Goal: Task Accomplishment & Management: Manage account settings

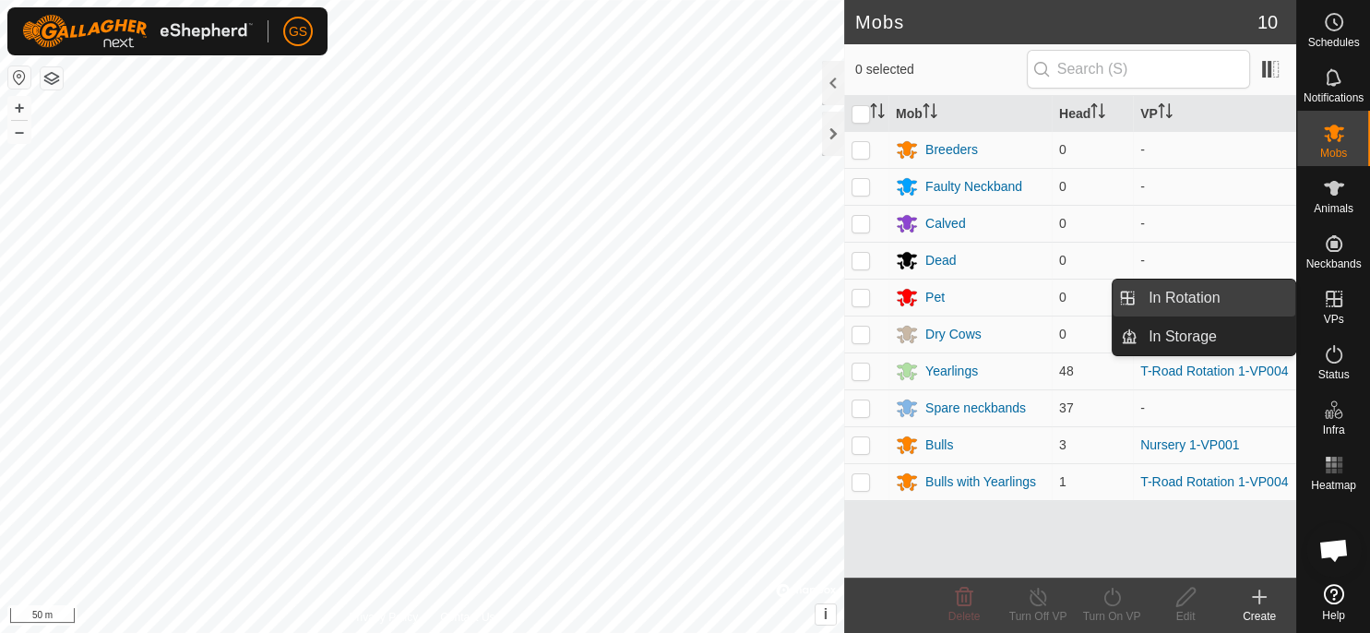
click at [1240, 308] on link "In Rotation" at bounding box center [1216, 297] width 158 height 37
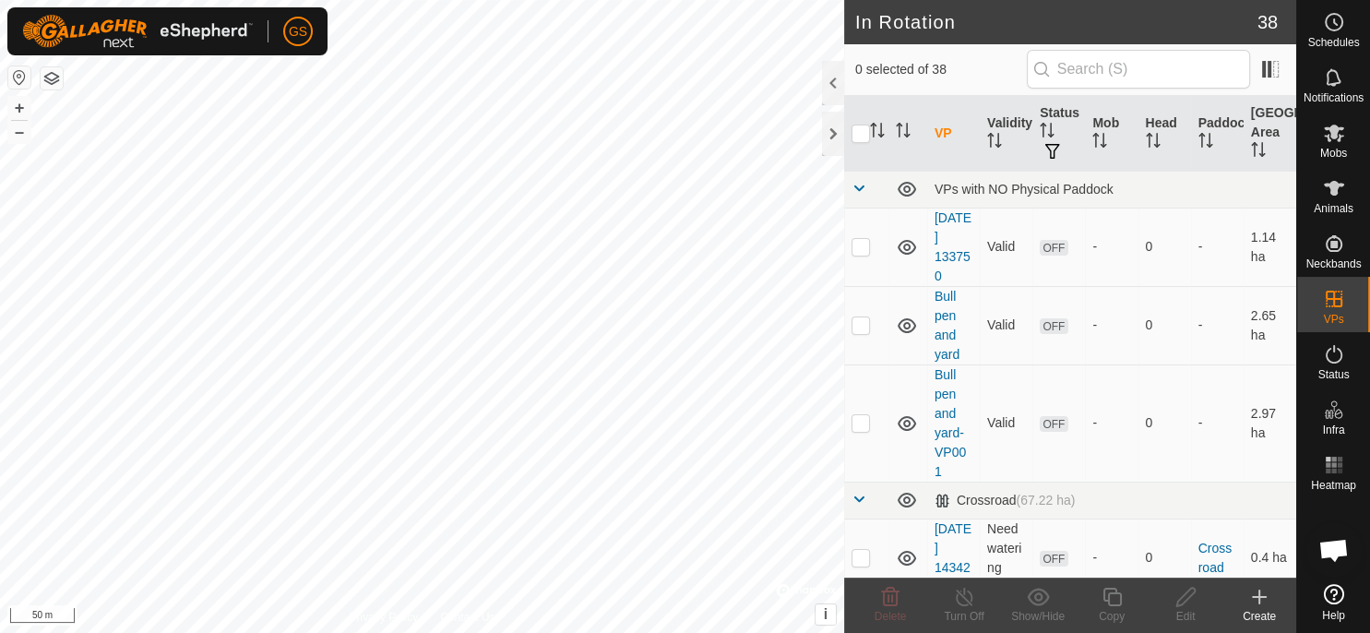
checkbox input "true"
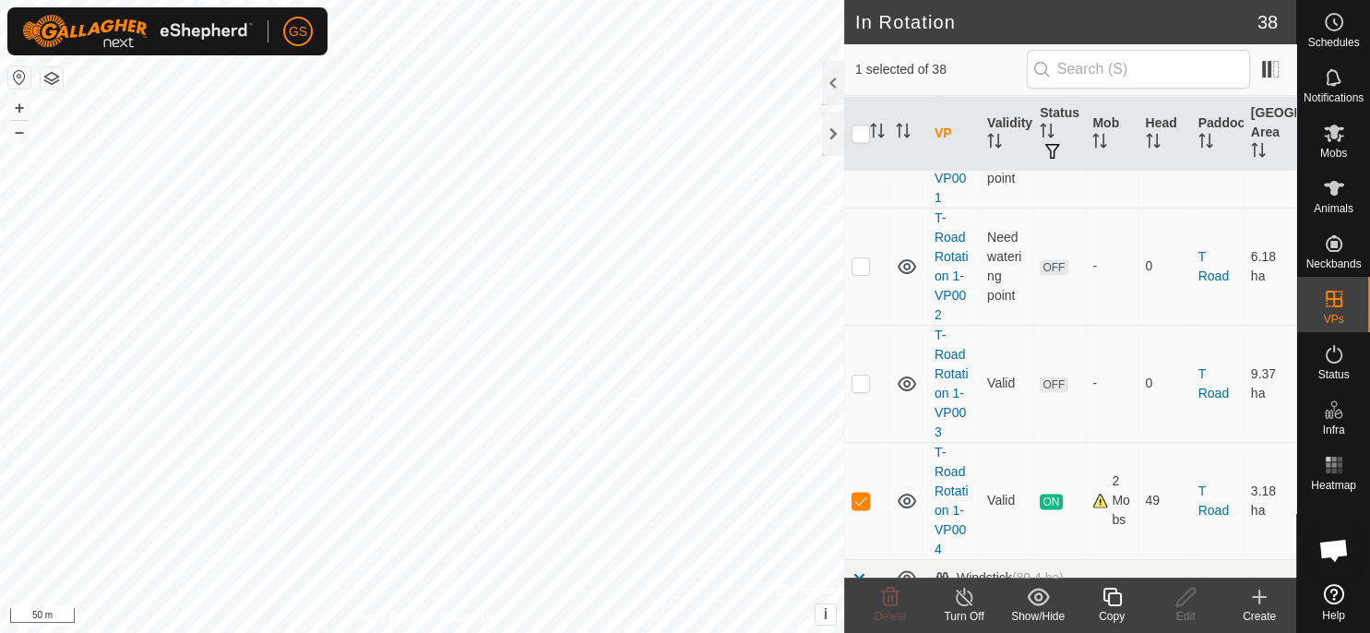
scroll to position [3117, 0]
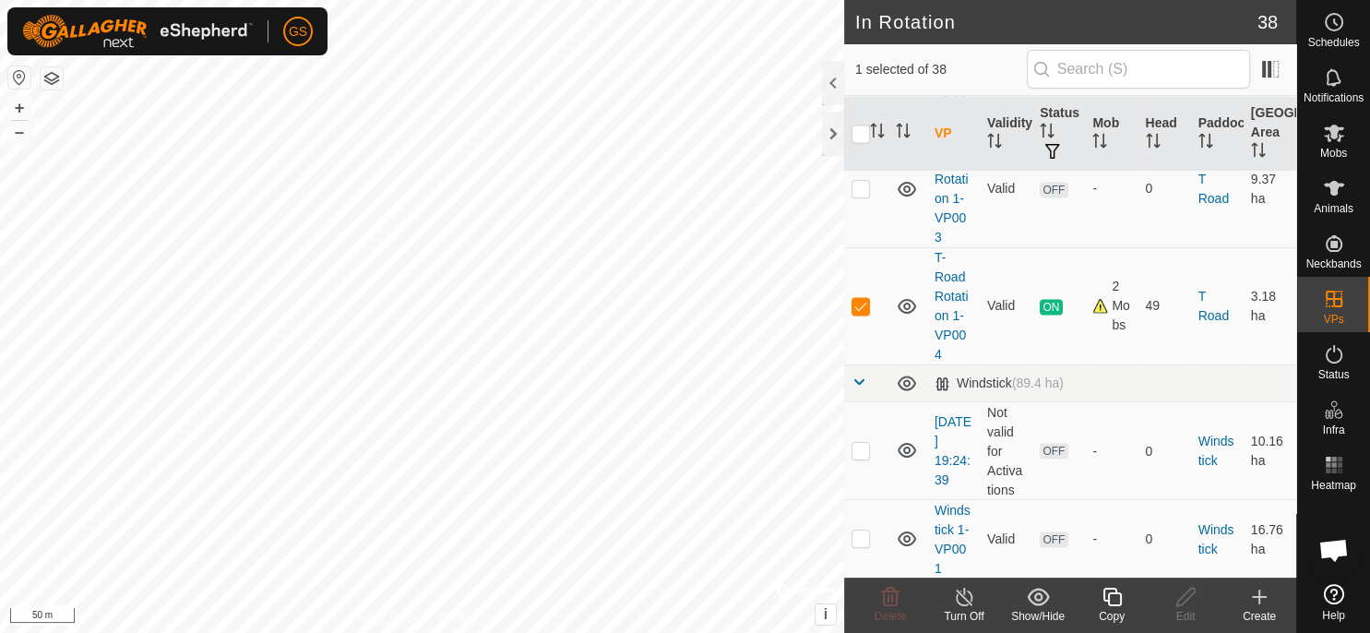
click at [1116, 607] on icon at bounding box center [1111, 597] width 23 height 22
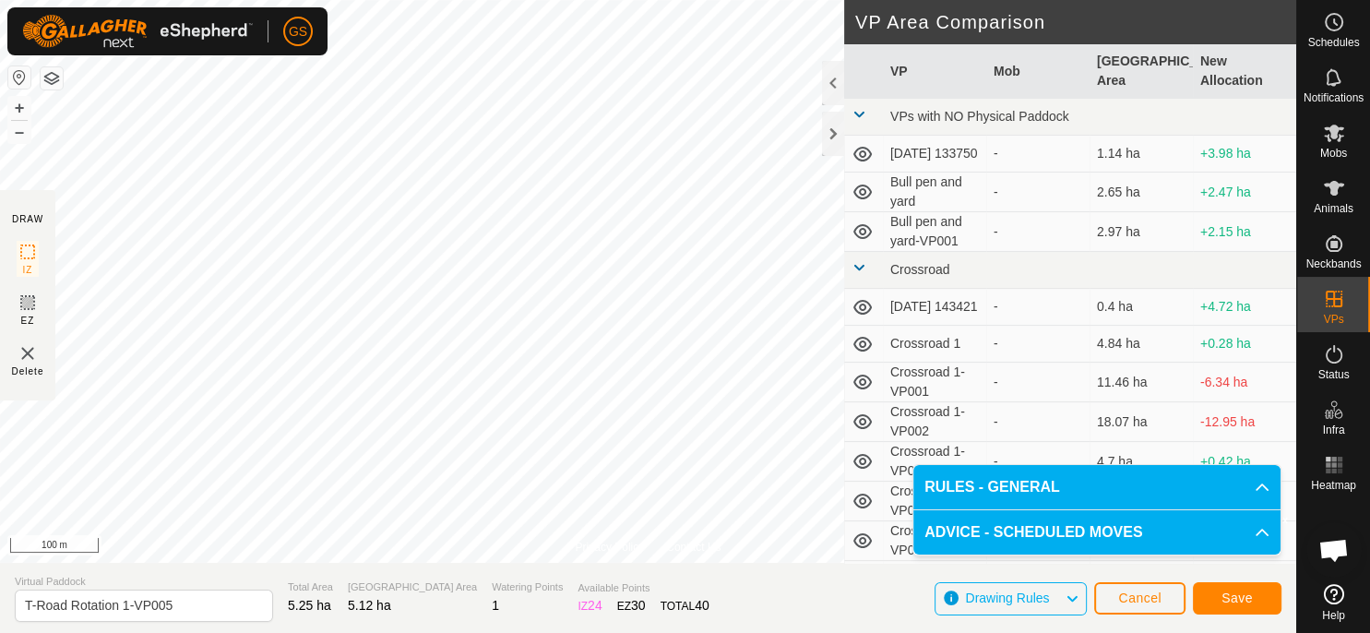
click at [1252, 529] on p-accordion-header "ADVICE - SCHEDULED MOVES" at bounding box center [1096, 532] width 367 height 44
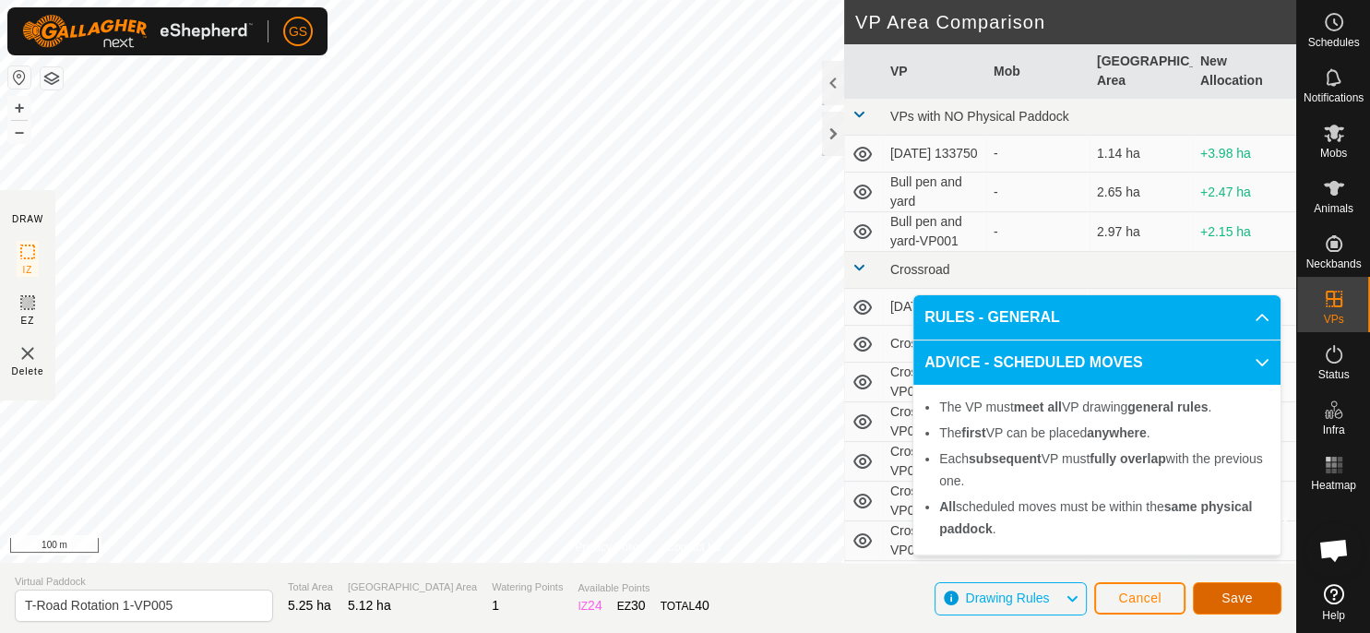
click at [1250, 596] on span "Save" at bounding box center [1236, 597] width 31 height 15
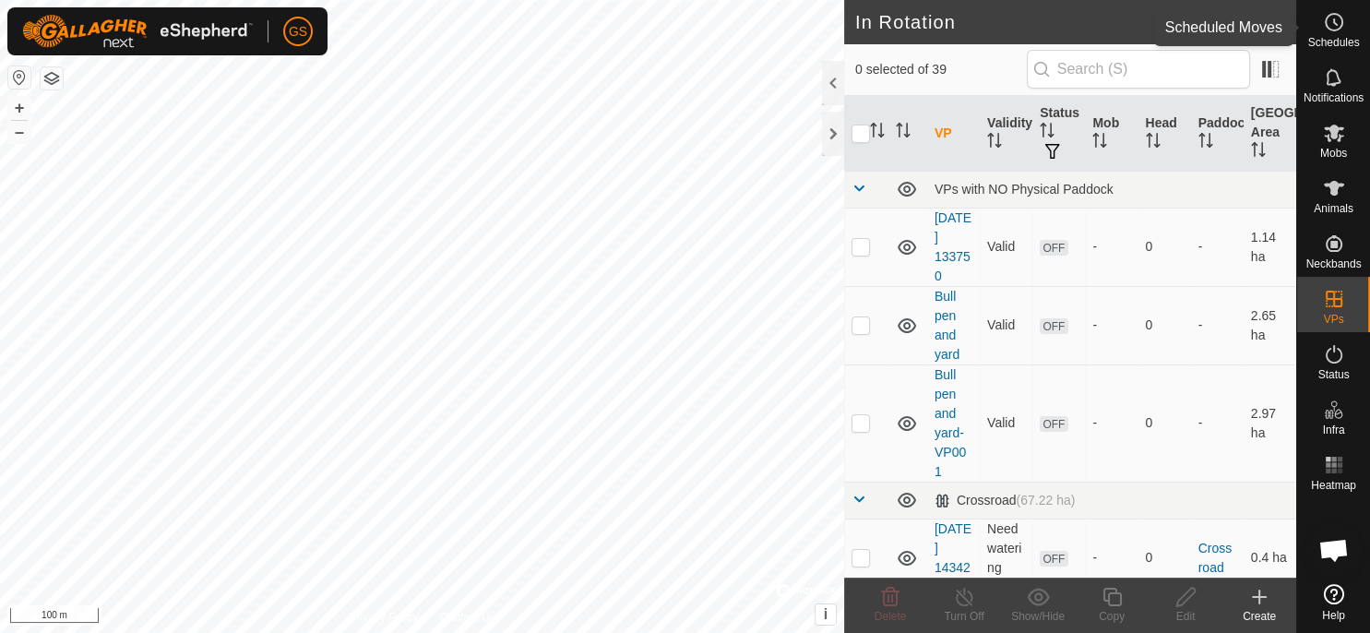
click at [1342, 38] on span "Schedules" at bounding box center [1333, 42] width 52 height 11
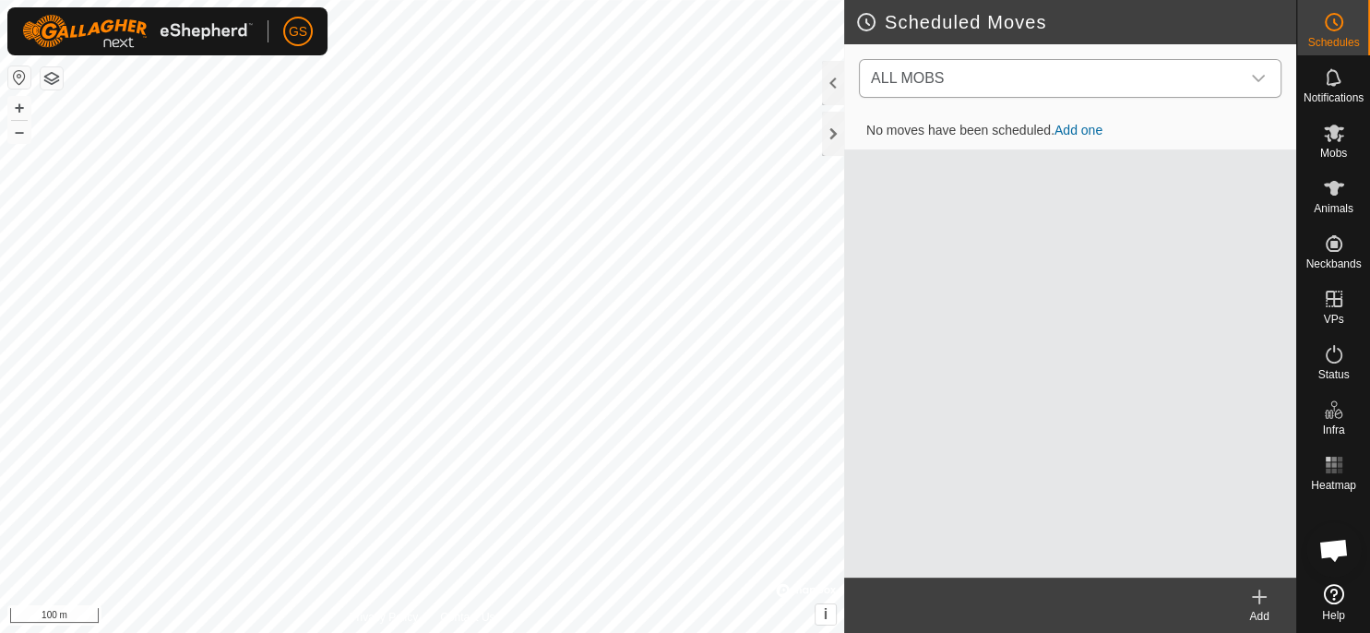
click at [1259, 79] on icon "dropdown trigger" at bounding box center [1258, 78] width 13 height 7
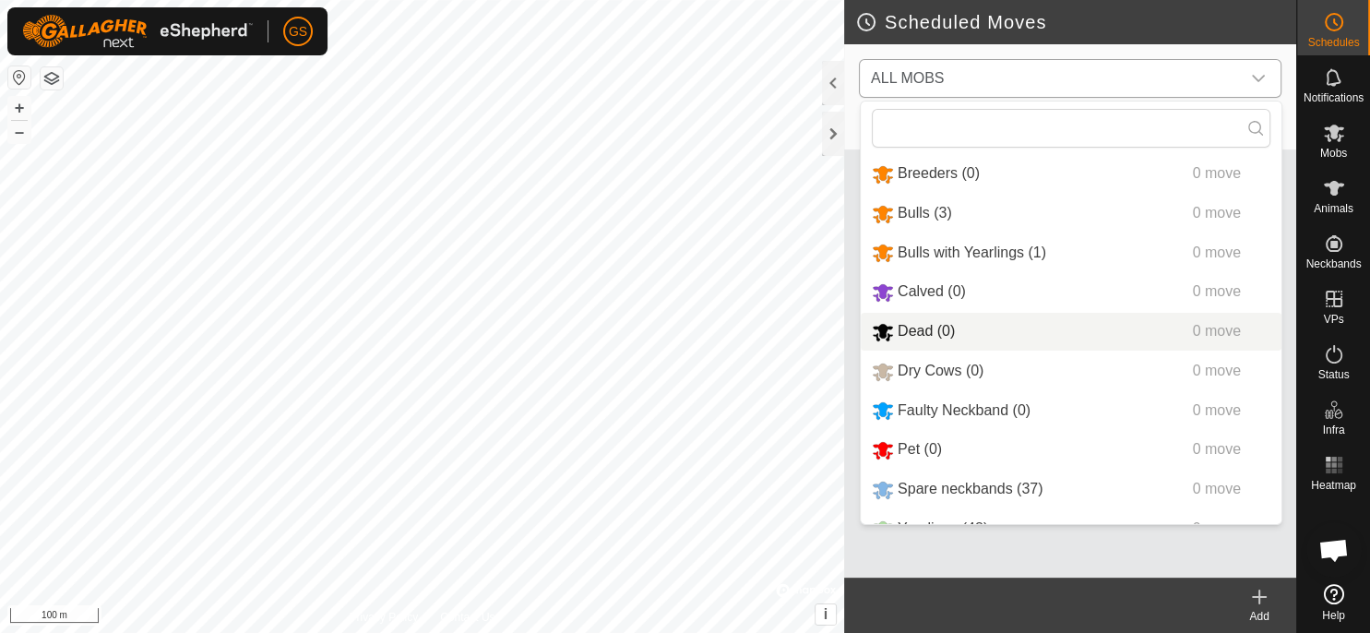
scroll to position [30, 0]
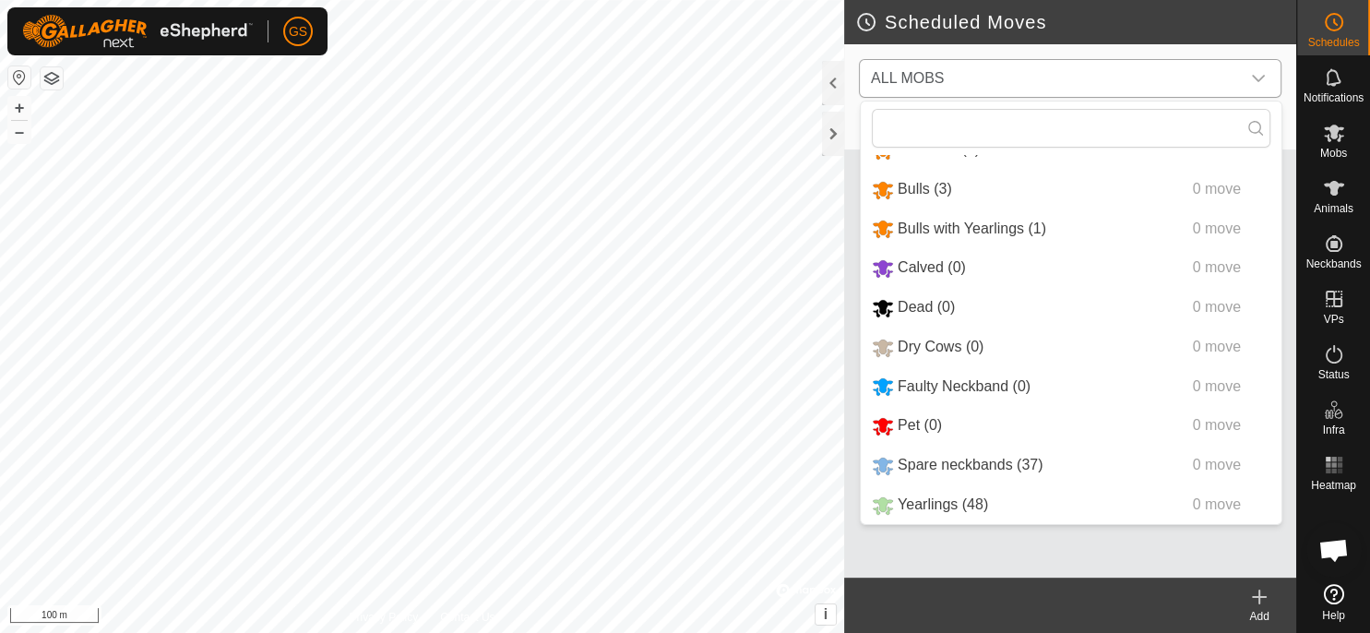
click at [980, 503] on li "Yearlings (48) 0 move" at bounding box center [1071, 505] width 421 height 38
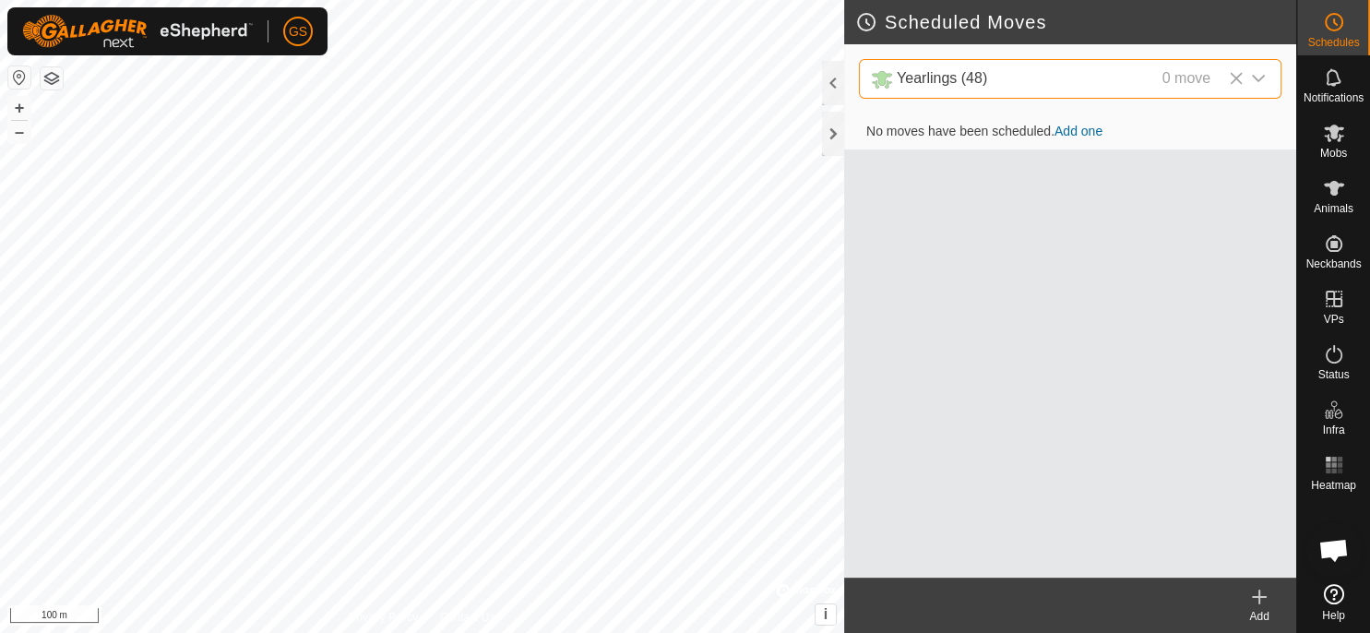
click at [1085, 133] on link "Add one" at bounding box center [1078, 131] width 48 height 15
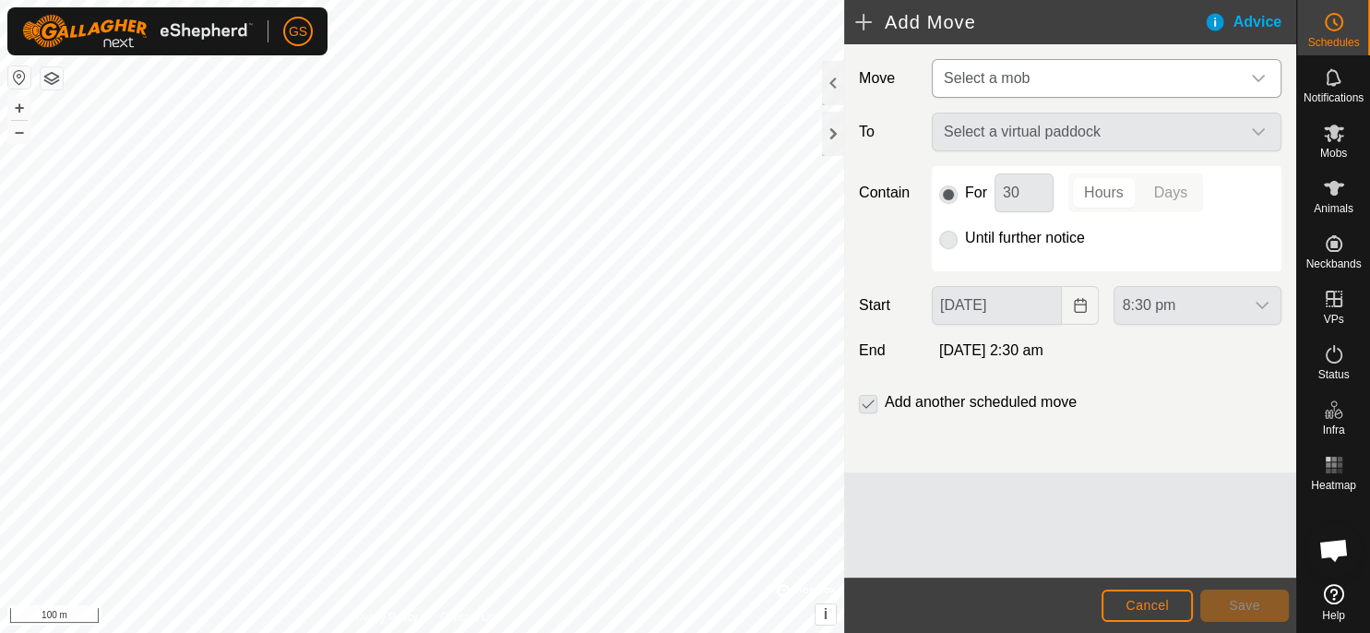
click at [1100, 71] on span "Select a mob" at bounding box center [1087, 78] width 303 height 37
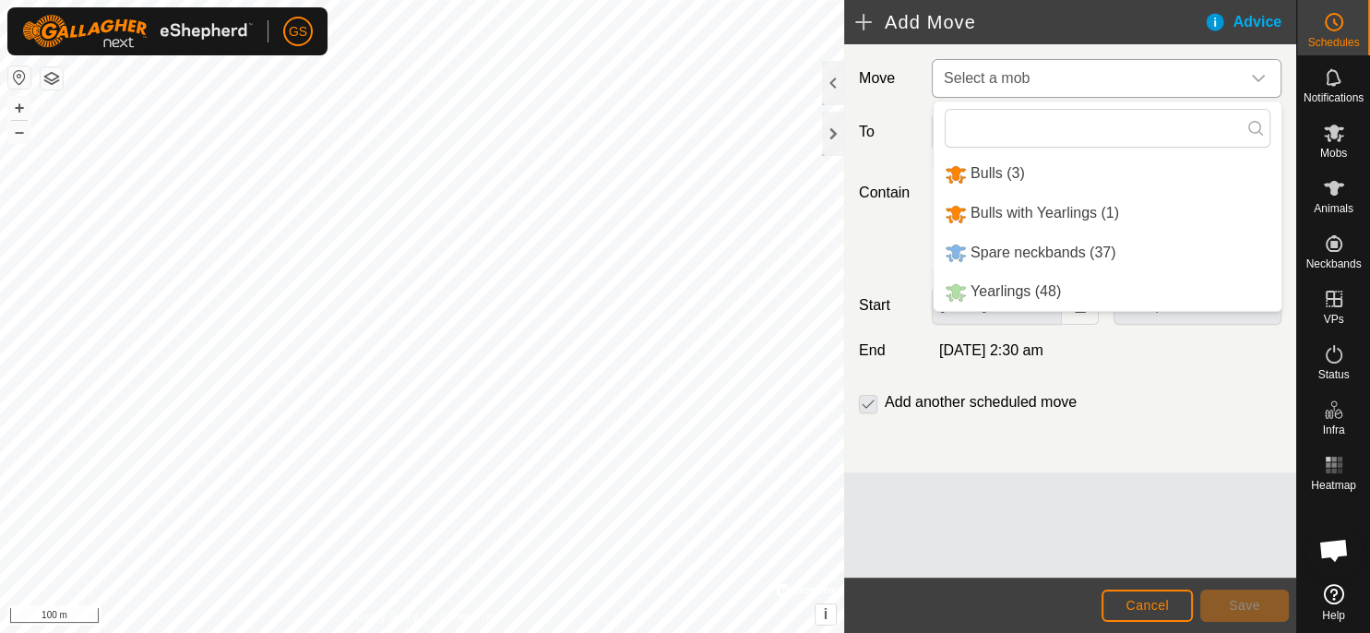
click at [1041, 290] on li "Yearlings (48)" at bounding box center [1108, 292] width 348 height 38
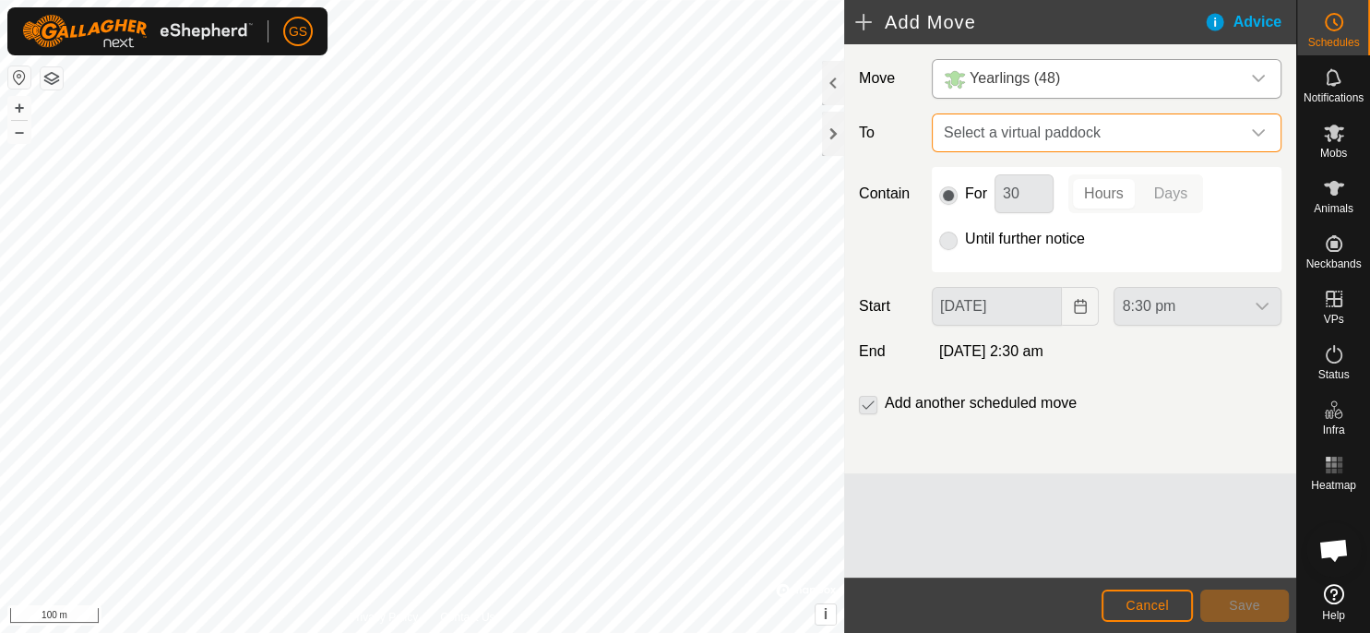
click at [1083, 135] on span "Select a virtual paddock" at bounding box center [1087, 132] width 303 height 37
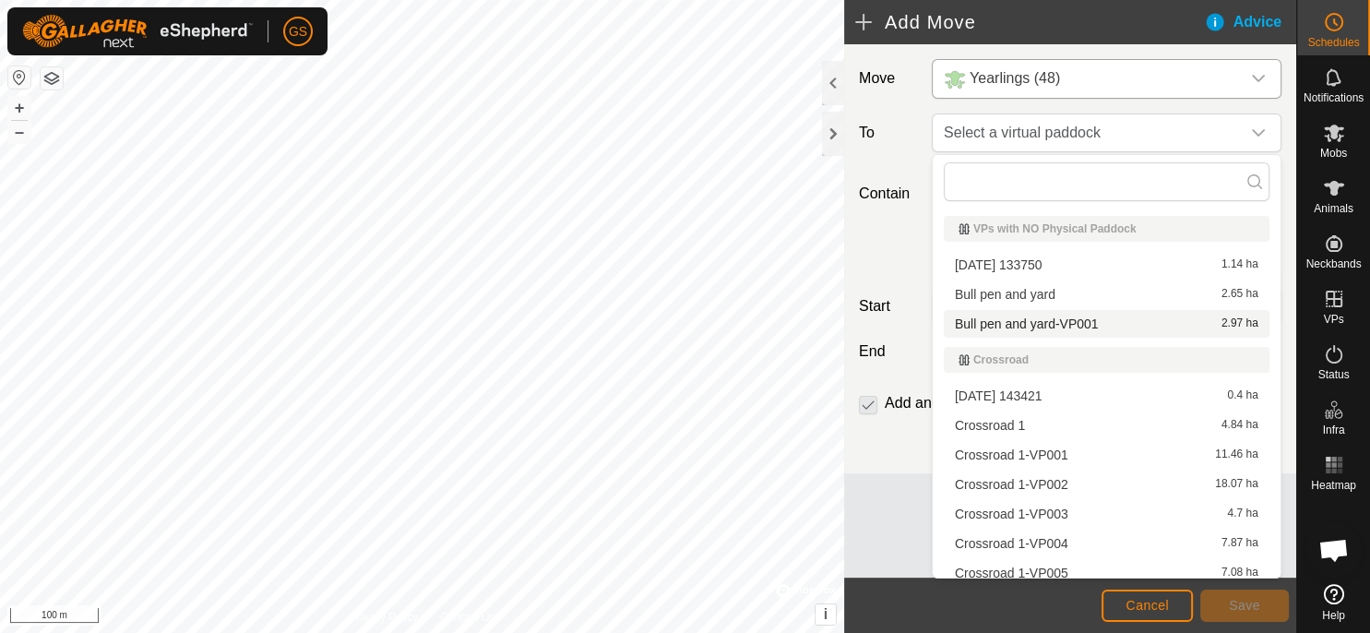
scroll to position [1119, 0]
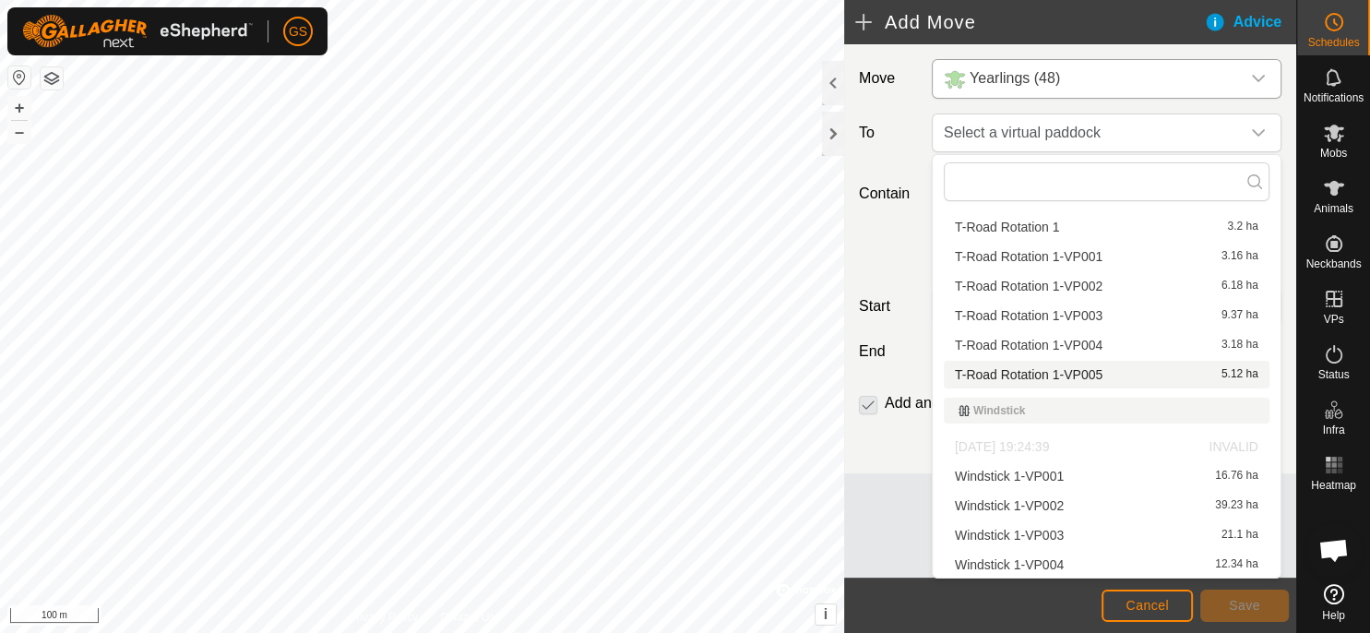
click at [1104, 371] on div "T-Road Rotation 1-VP005 5.12 ha" at bounding box center [1106, 374] width 303 height 13
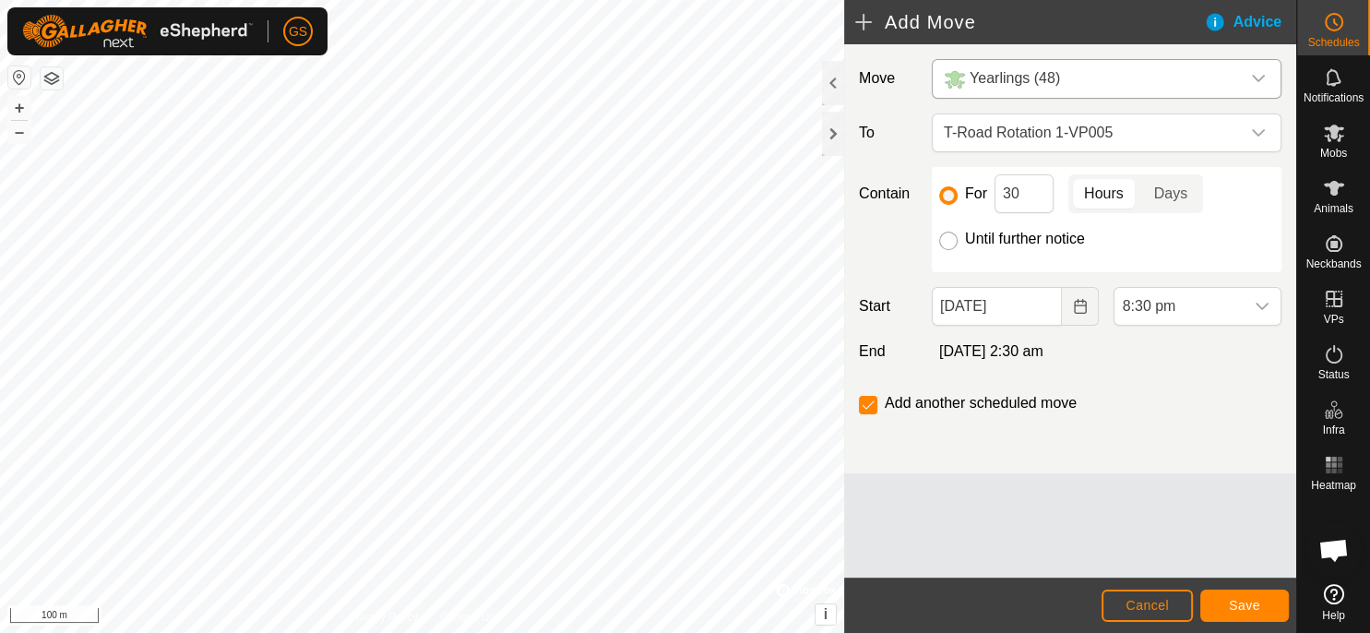
click at [954, 242] on input "Until further notice" at bounding box center [948, 241] width 18 height 18
radio input "true"
checkbox input "false"
click at [1268, 303] on icon "dropdown trigger" at bounding box center [1262, 306] width 15 height 15
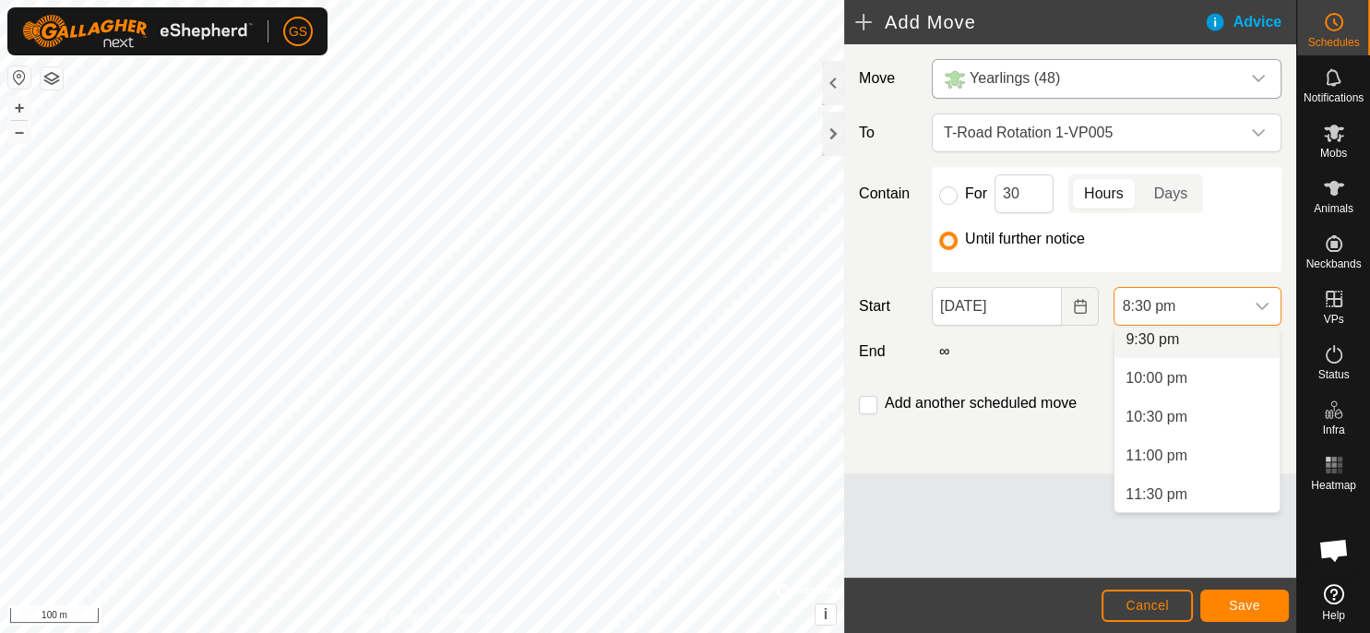
scroll to position [1665, 0]
click at [1075, 304] on icon "Choose Date" at bounding box center [1080, 306] width 15 height 15
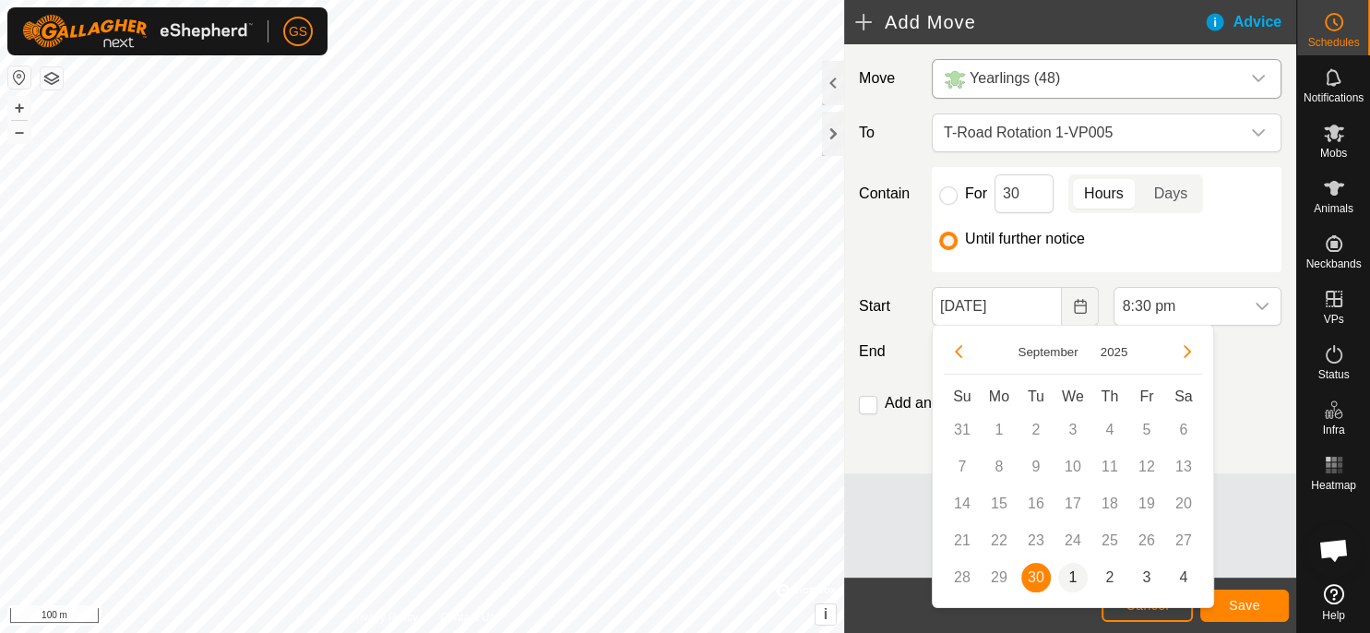
click at [1076, 581] on span "1" at bounding box center [1073, 578] width 30 height 30
type input "[DATE]"
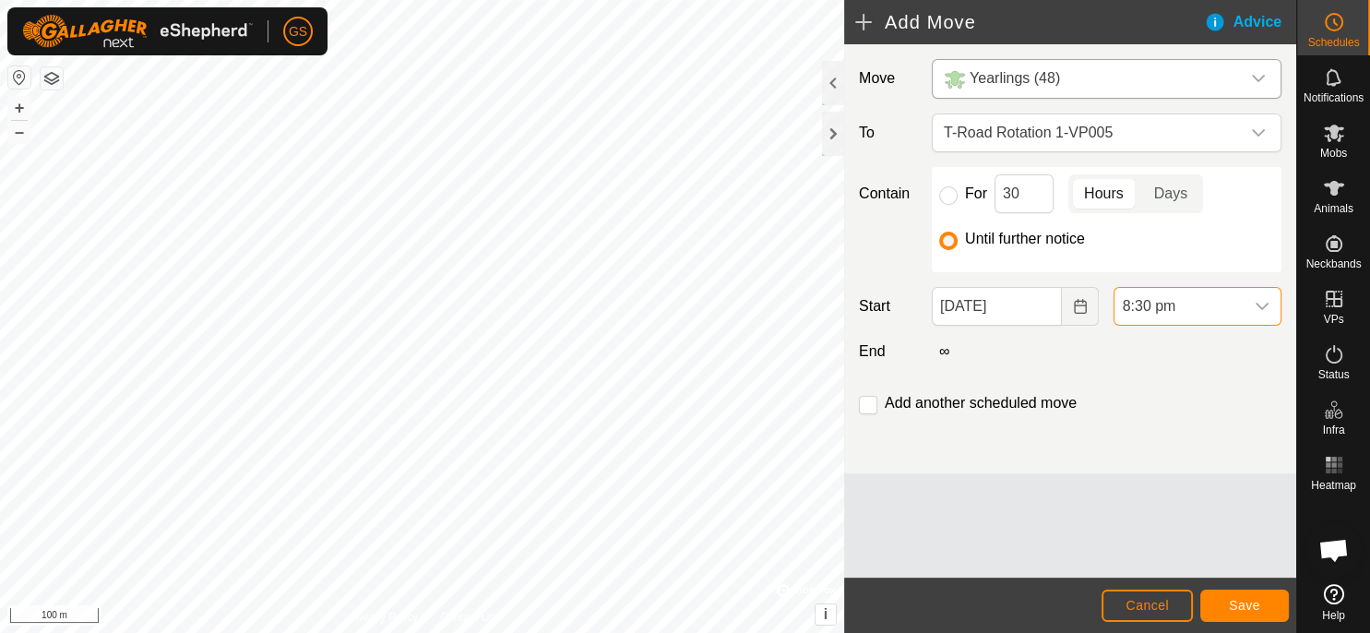
click at [1218, 304] on span "8:30 pm" at bounding box center [1178, 306] width 129 height 37
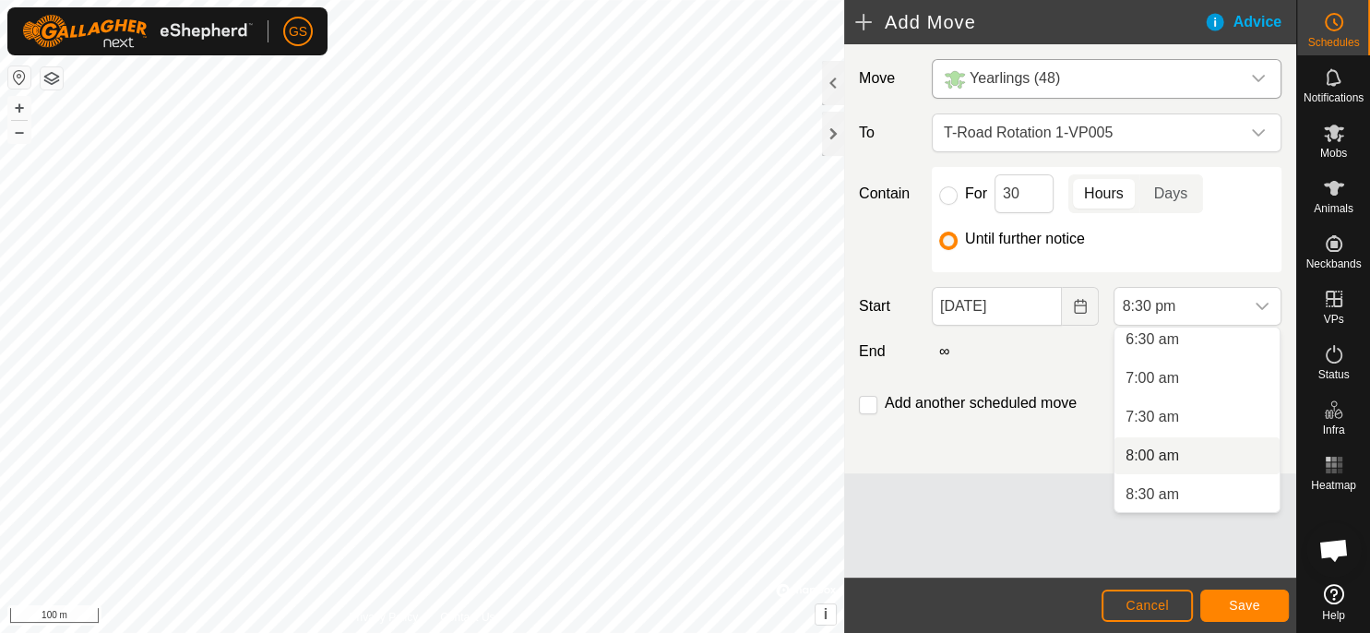
scroll to position [563, 0]
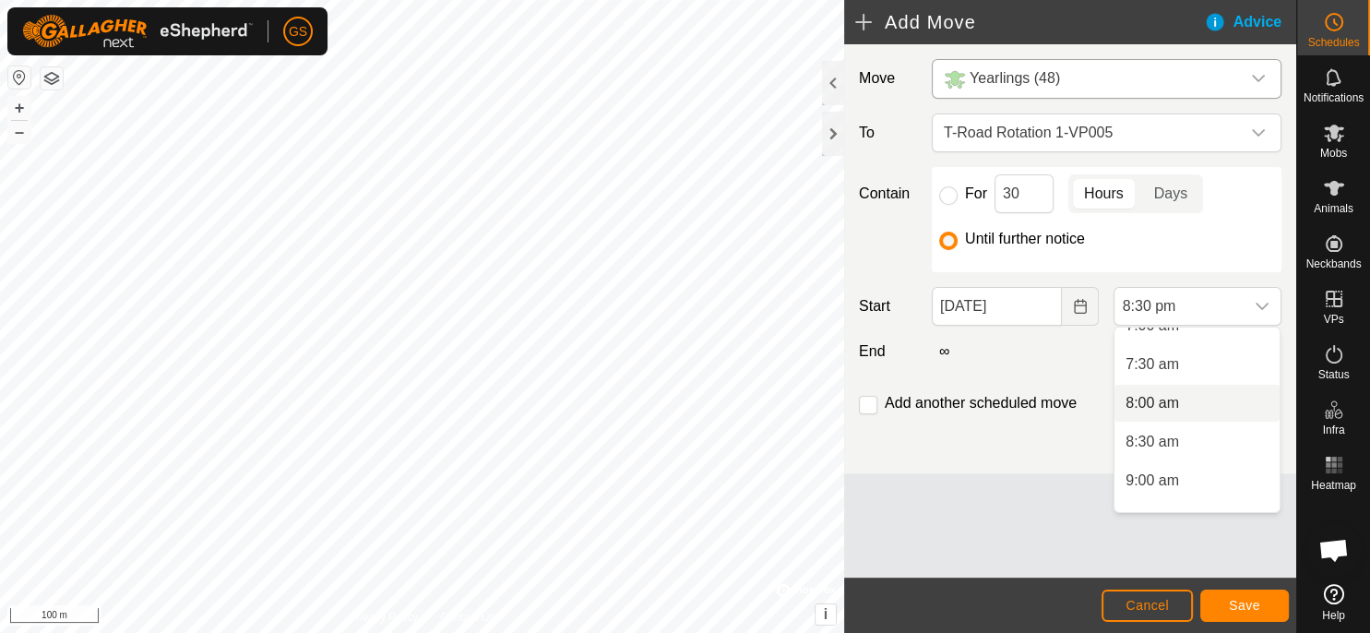
click at [1164, 406] on span "8:00 am" at bounding box center [1152, 403] width 54 height 22
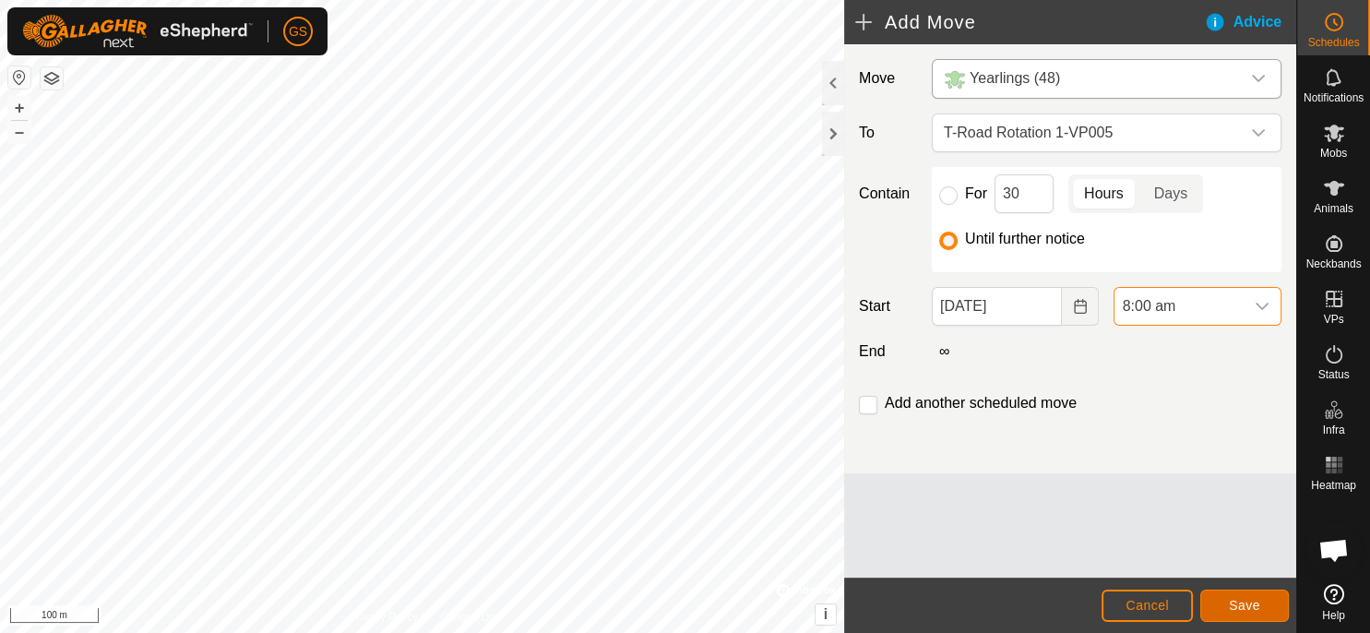
click at [1243, 612] on span "Save" at bounding box center [1244, 605] width 31 height 15
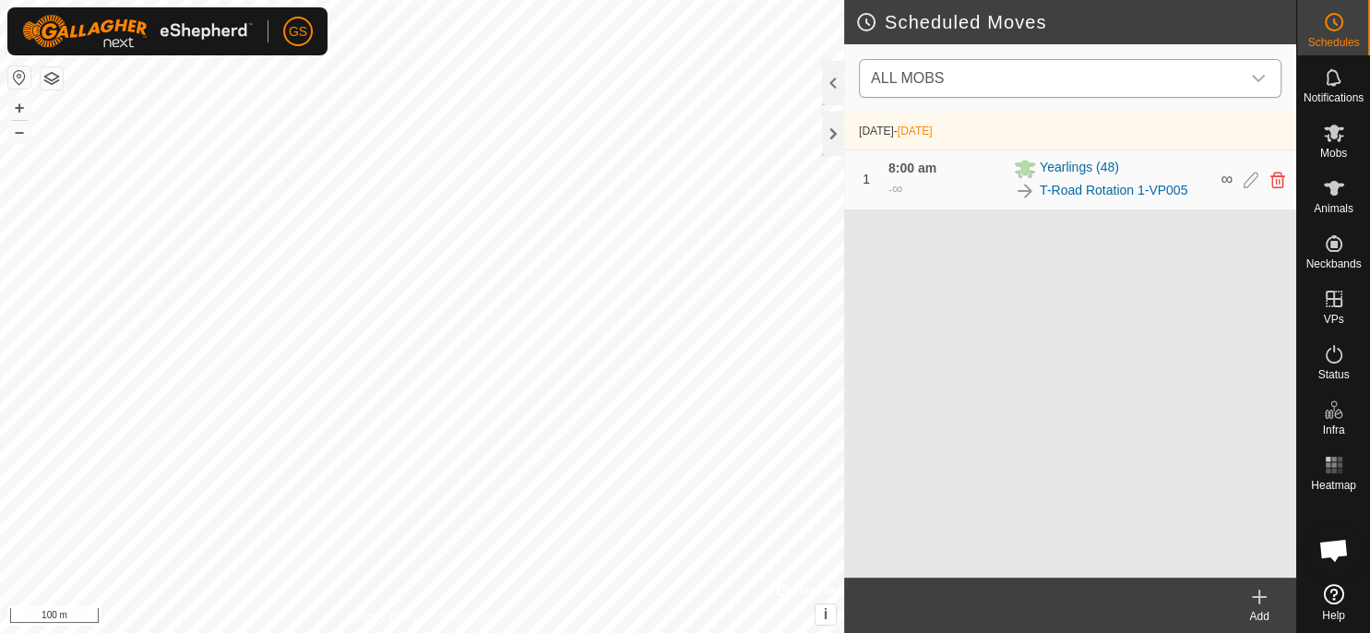
click at [1242, 82] on div "dropdown trigger" at bounding box center [1258, 78] width 37 height 37
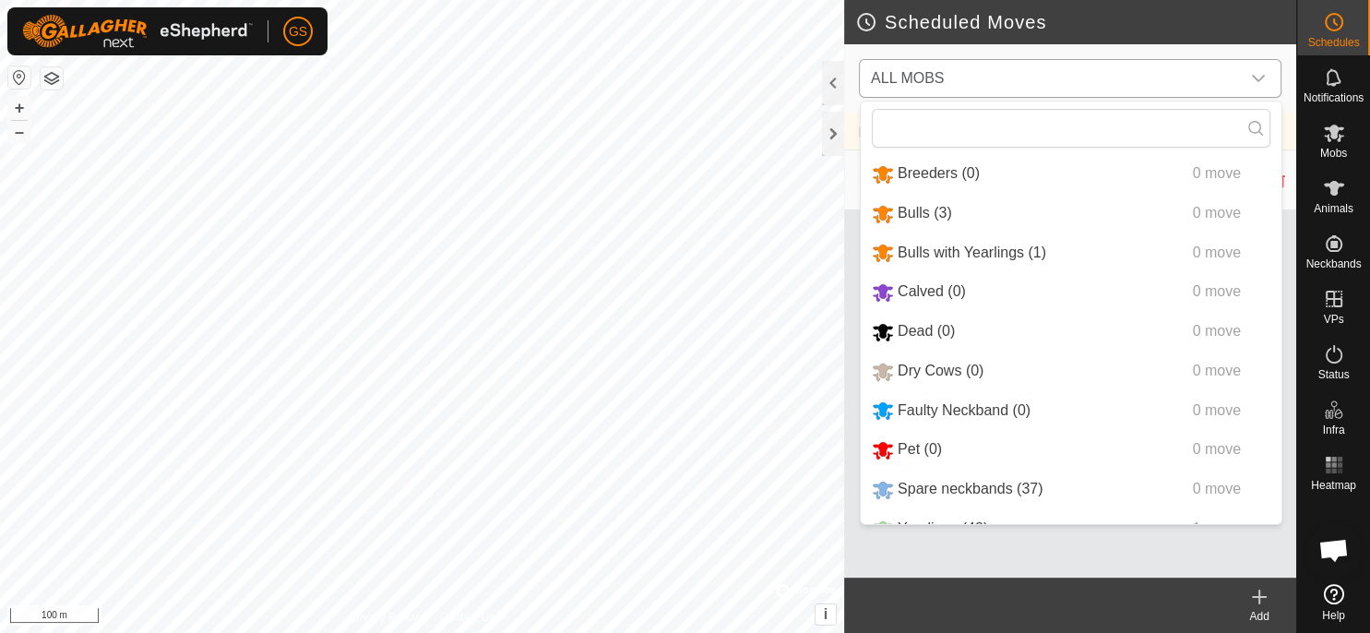
click at [997, 253] on li "Bulls with Yearlings (1) 0 move" at bounding box center [1071, 253] width 421 height 38
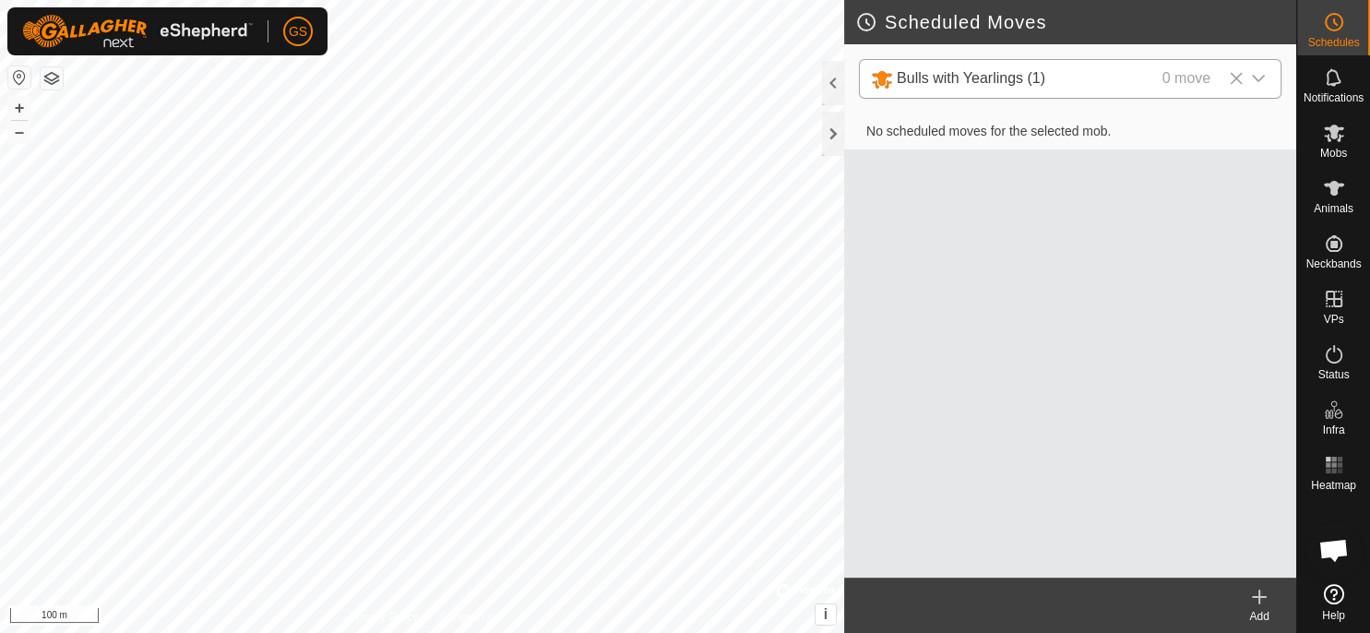
click at [1273, 600] on create-svg-icon at bounding box center [1259, 597] width 74 height 22
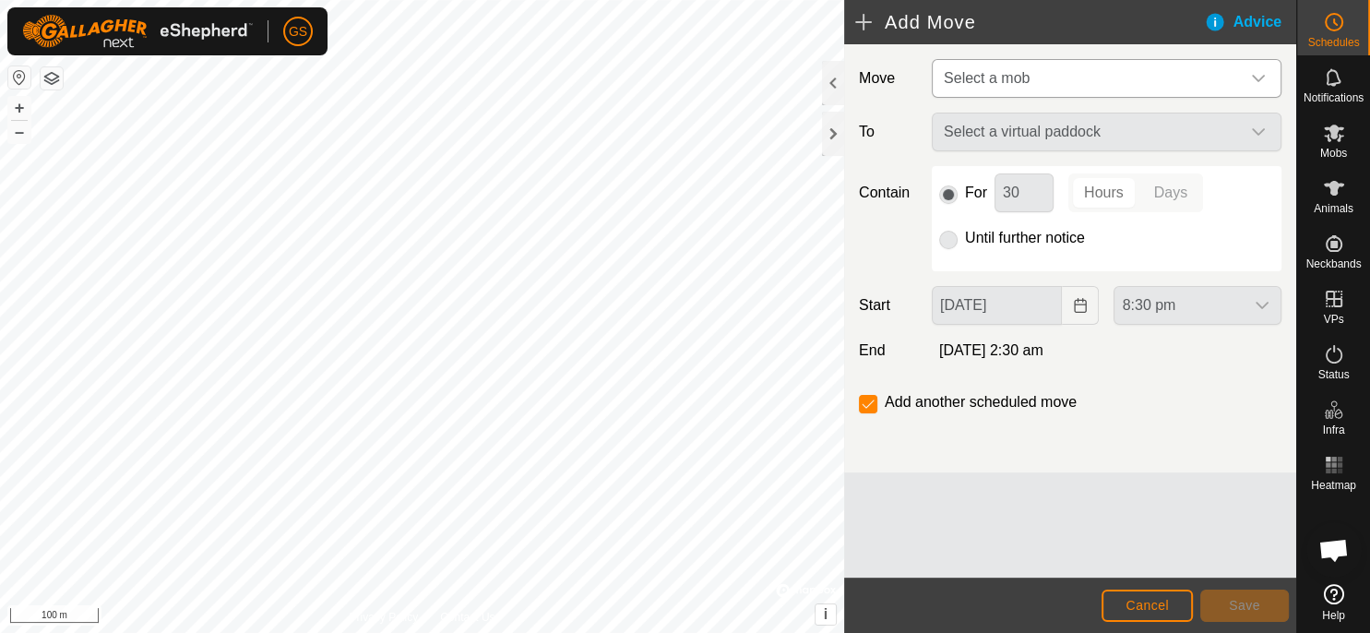
click at [1152, 83] on span "Select a mob" at bounding box center [1087, 78] width 303 height 37
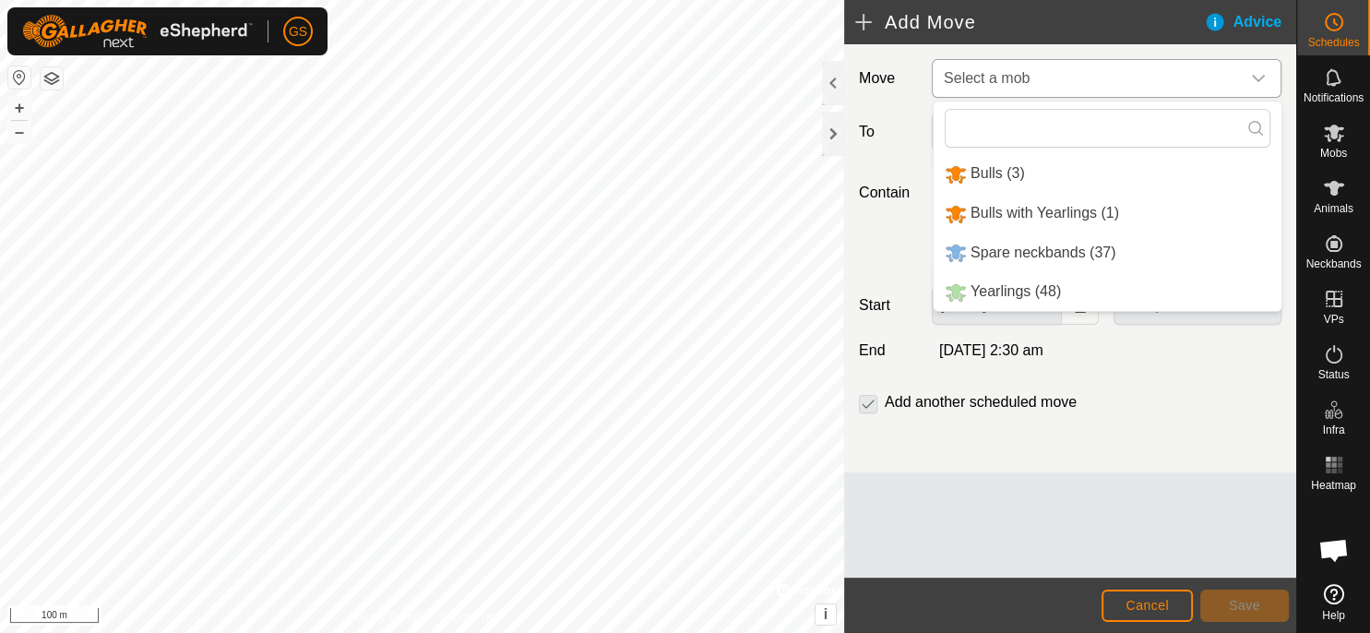
click at [1090, 220] on li "Bulls with Yearlings (1)" at bounding box center [1108, 214] width 348 height 38
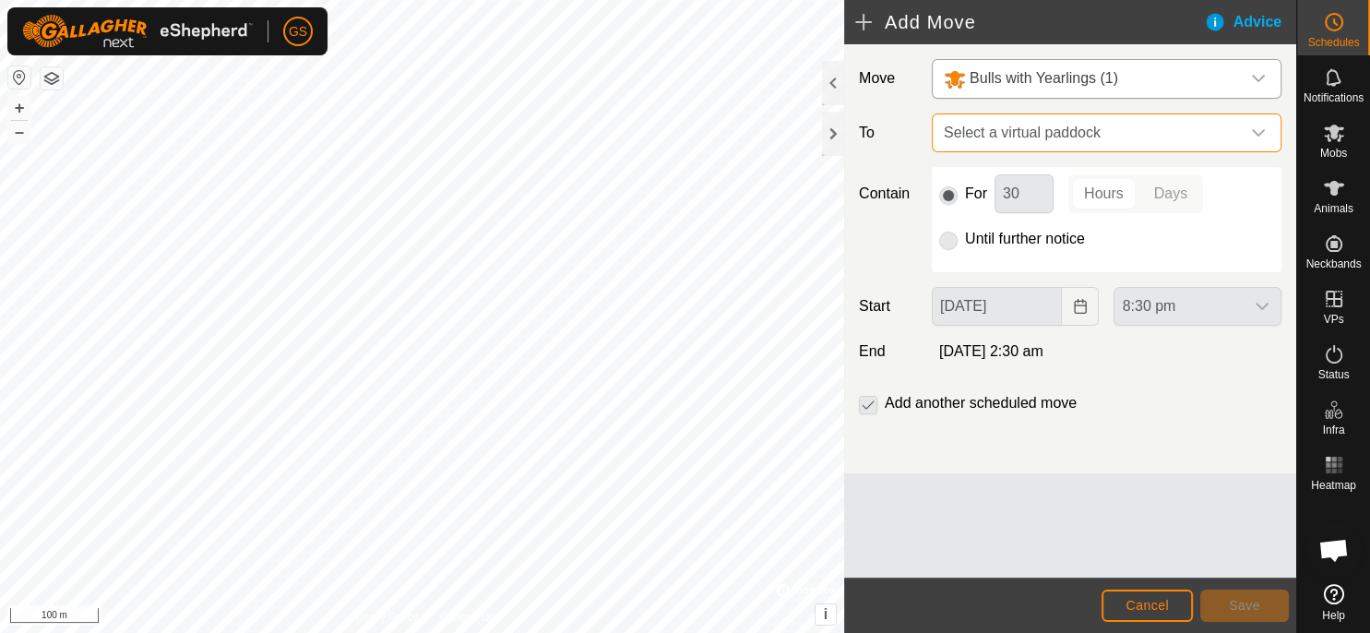
click at [1112, 144] on span "Select a virtual paddock" at bounding box center [1087, 132] width 303 height 37
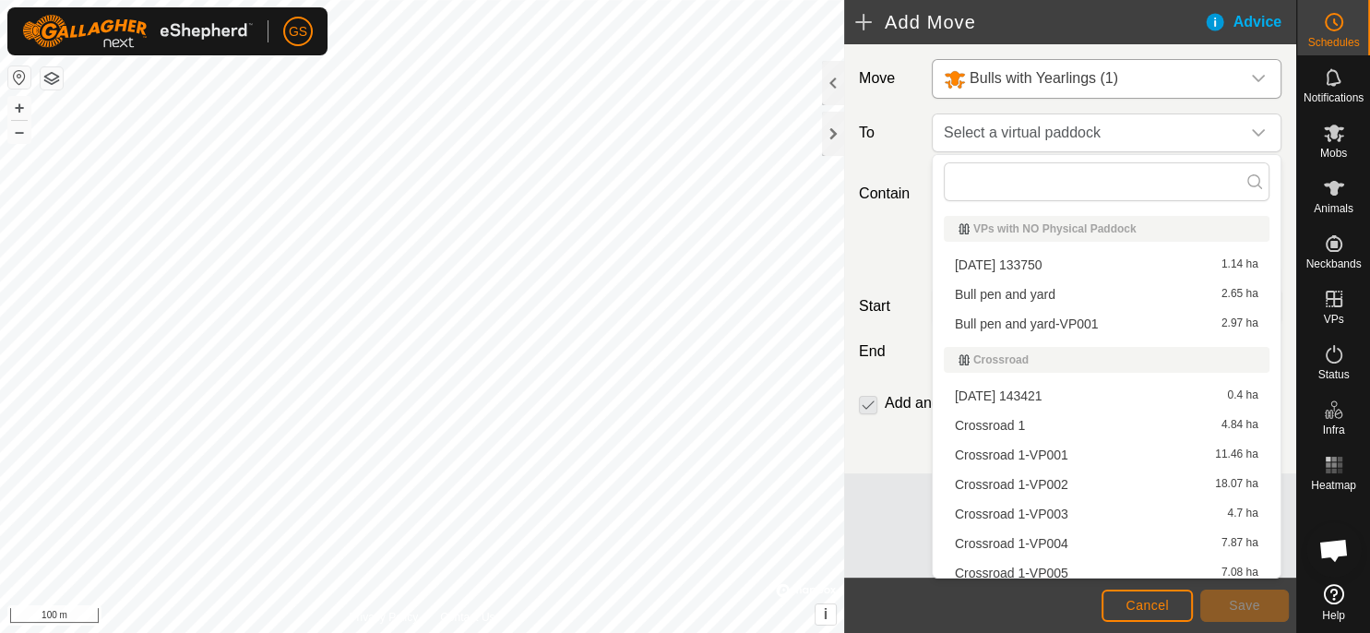
scroll to position [1119, 0]
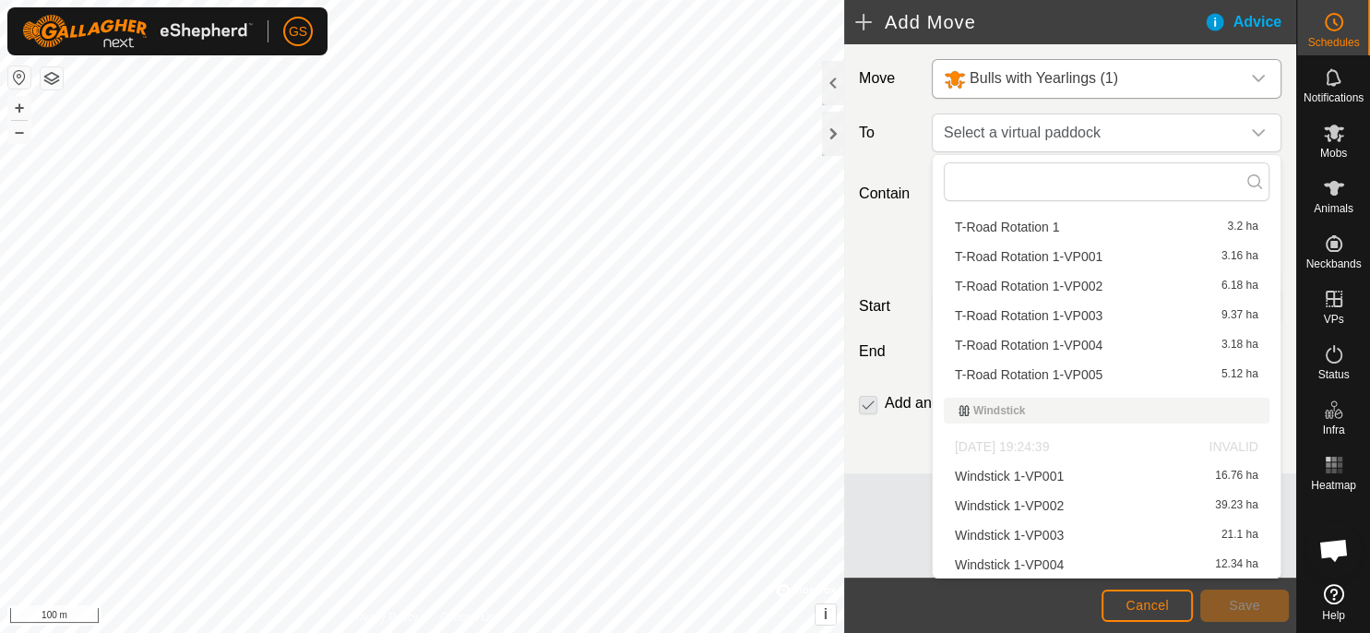
click at [1099, 369] on span "T-Road Rotation 1-VP005" at bounding box center [1029, 374] width 148 height 13
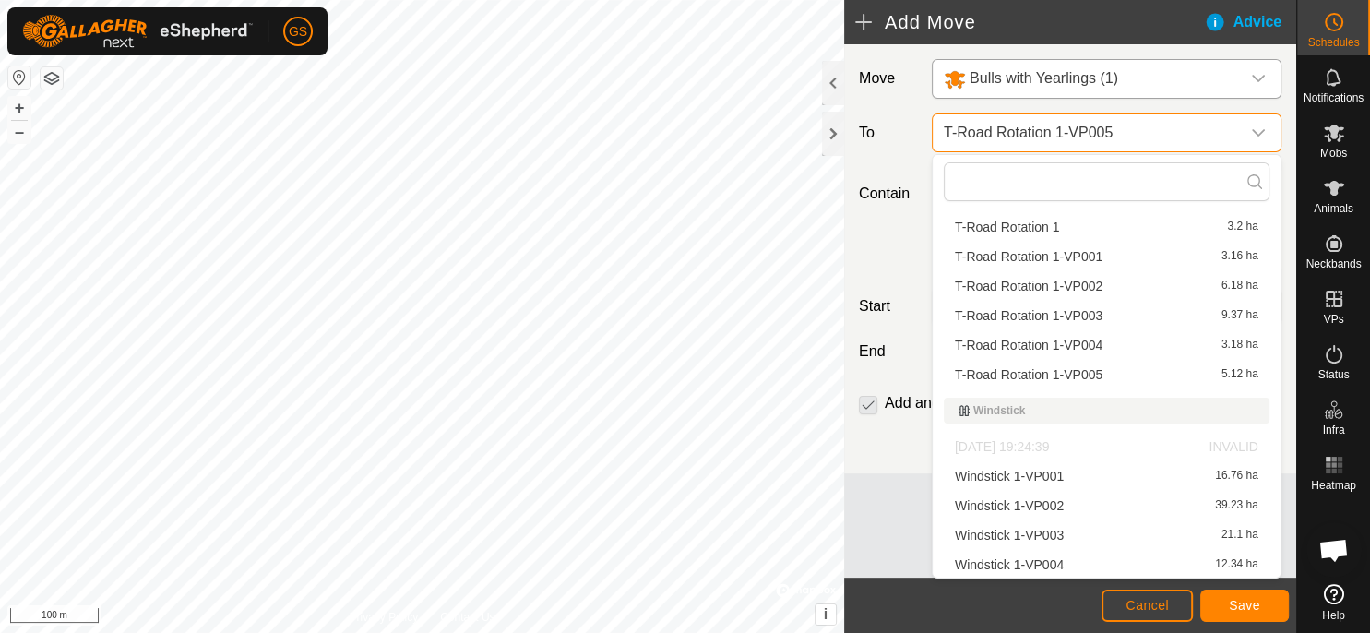
click at [948, 244] on input "Until further notice" at bounding box center [948, 241] width 18 height 18
radio input "true"
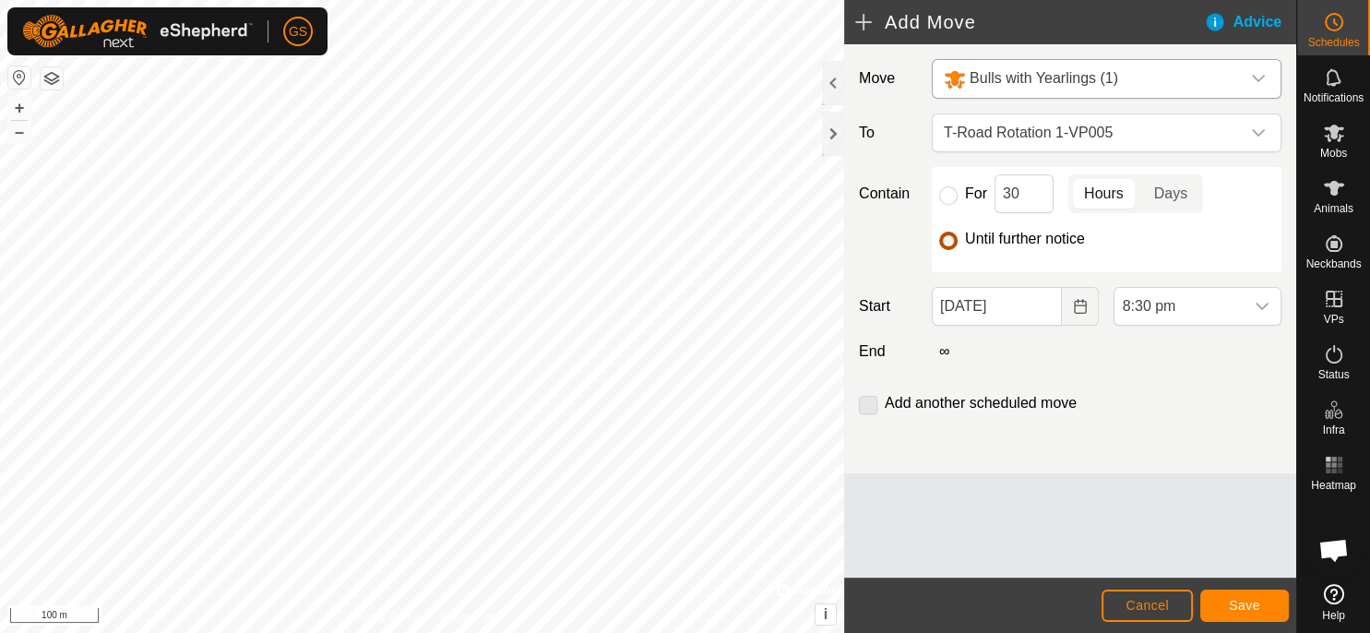
checkbox input "false"
click at [1078, 309] on icon "Choose Date" at bounding box center [1080, 306] width 15 height 15
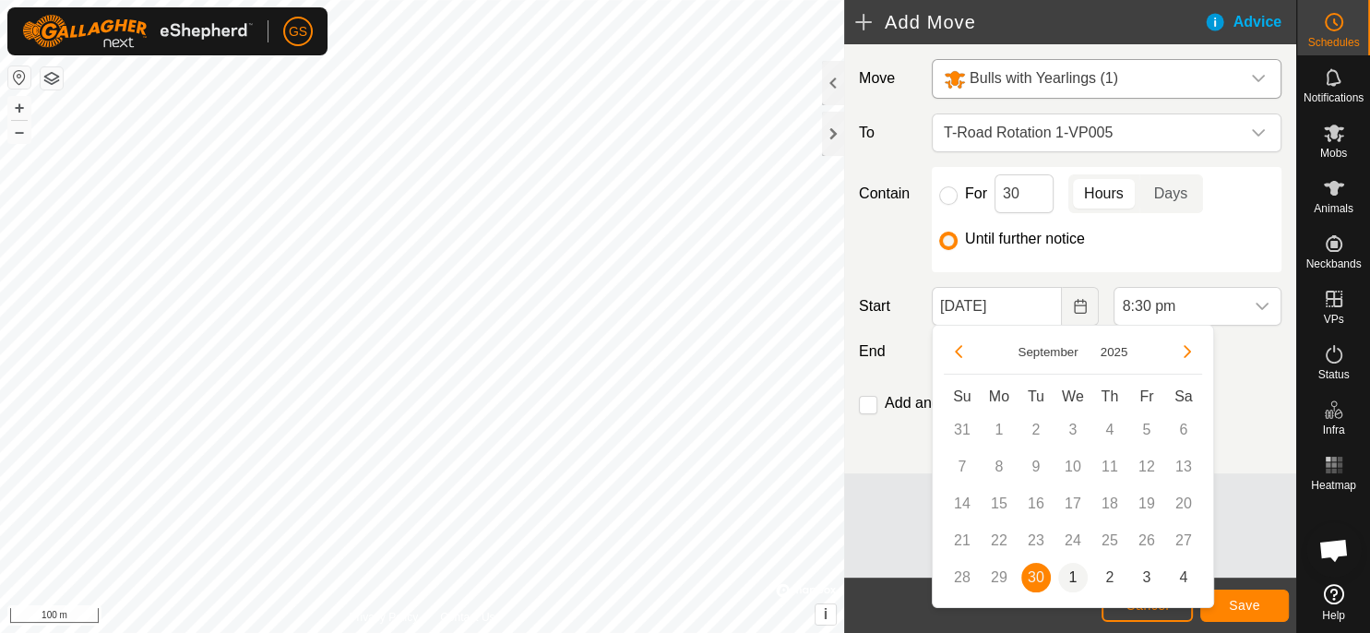
click at [1075, 581] on span "1" at bounding box center [1073, 578] width 30 height 30
type input "[DATE]"
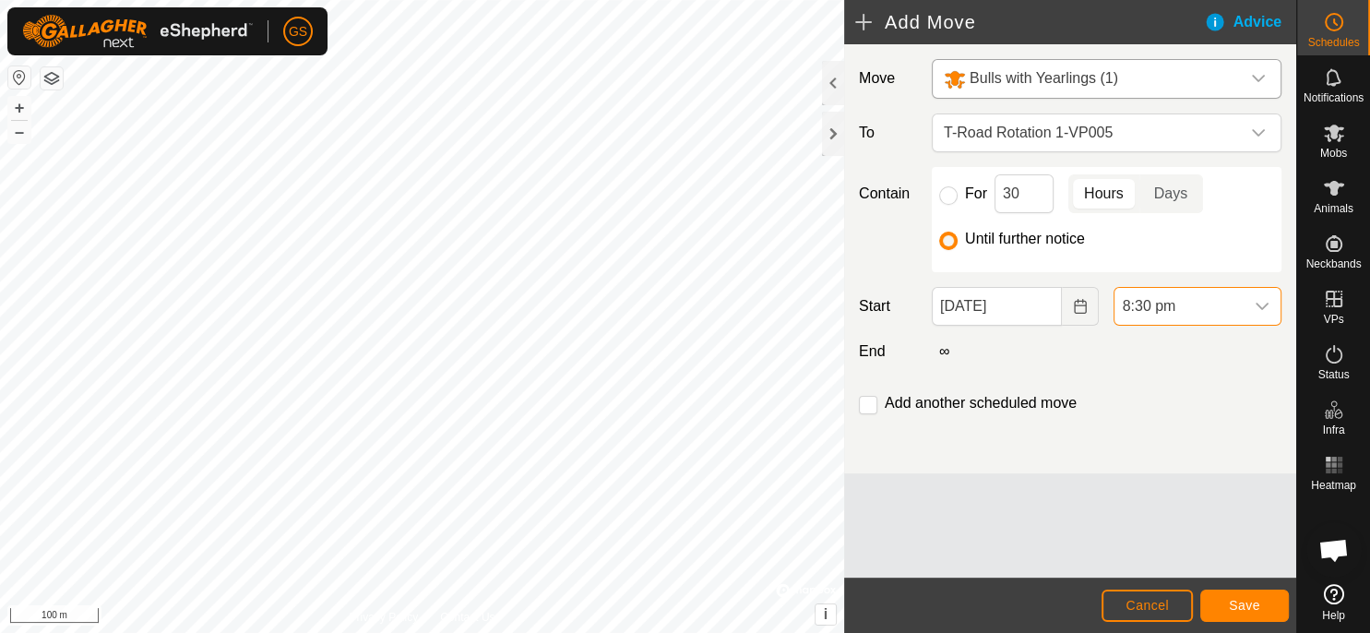
click at [1208, 313] on span "8:30 pm" at bounding box center [1178, 306] width 129 height 37
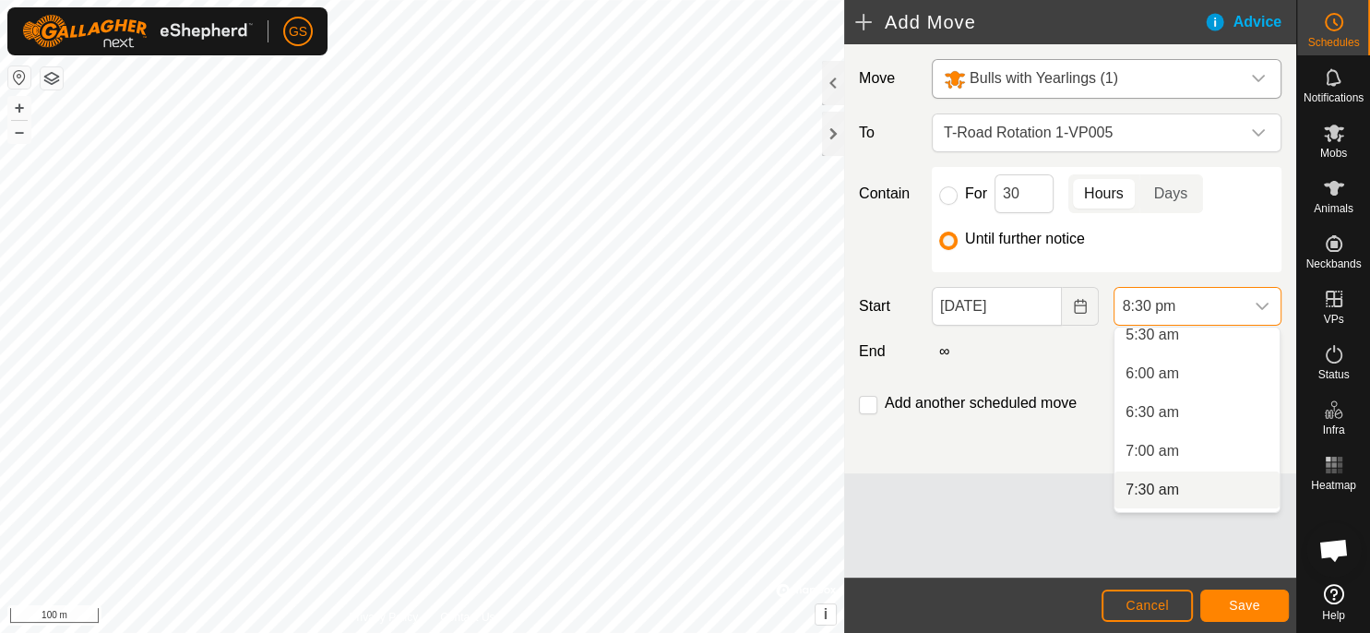
scroll to position [603, 0]
click at [1188, 356] on li "8:00 am" at bounding box center [1196, 362] width 165 height 37
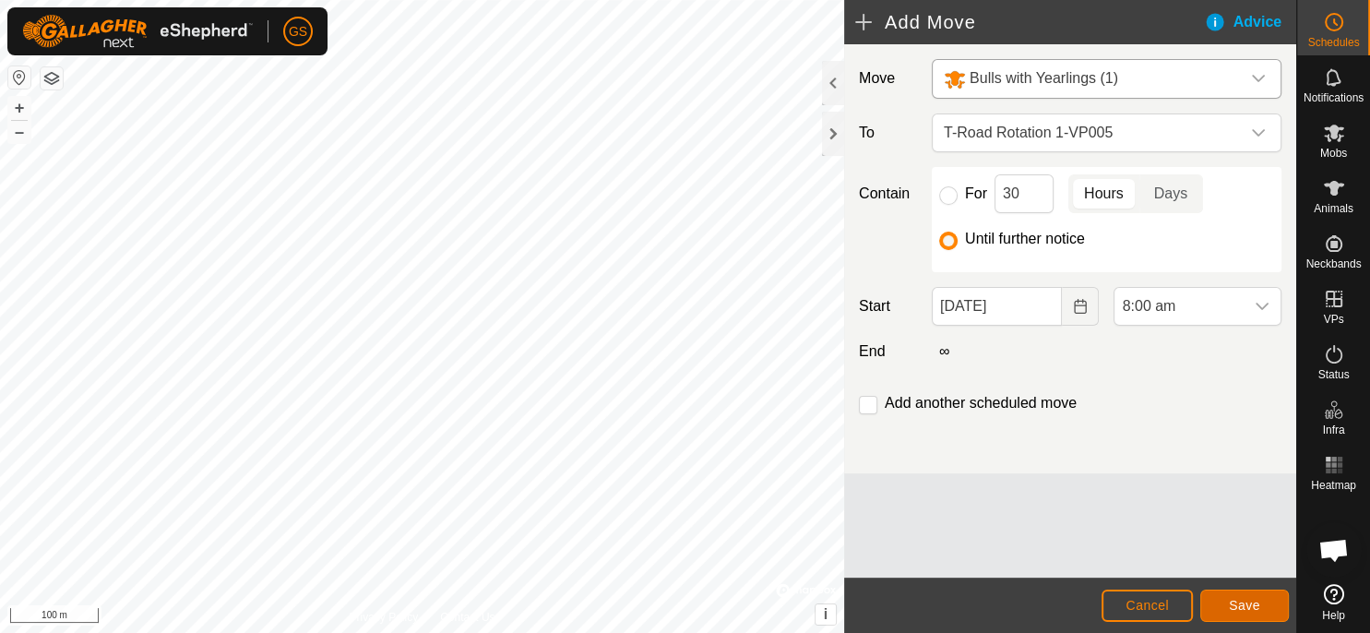
click at [1249, 604] on span "Save" at bounding box center [1244, 605] width 31 height 15
